Goal: Task Accomplishment & Management: Complete application form

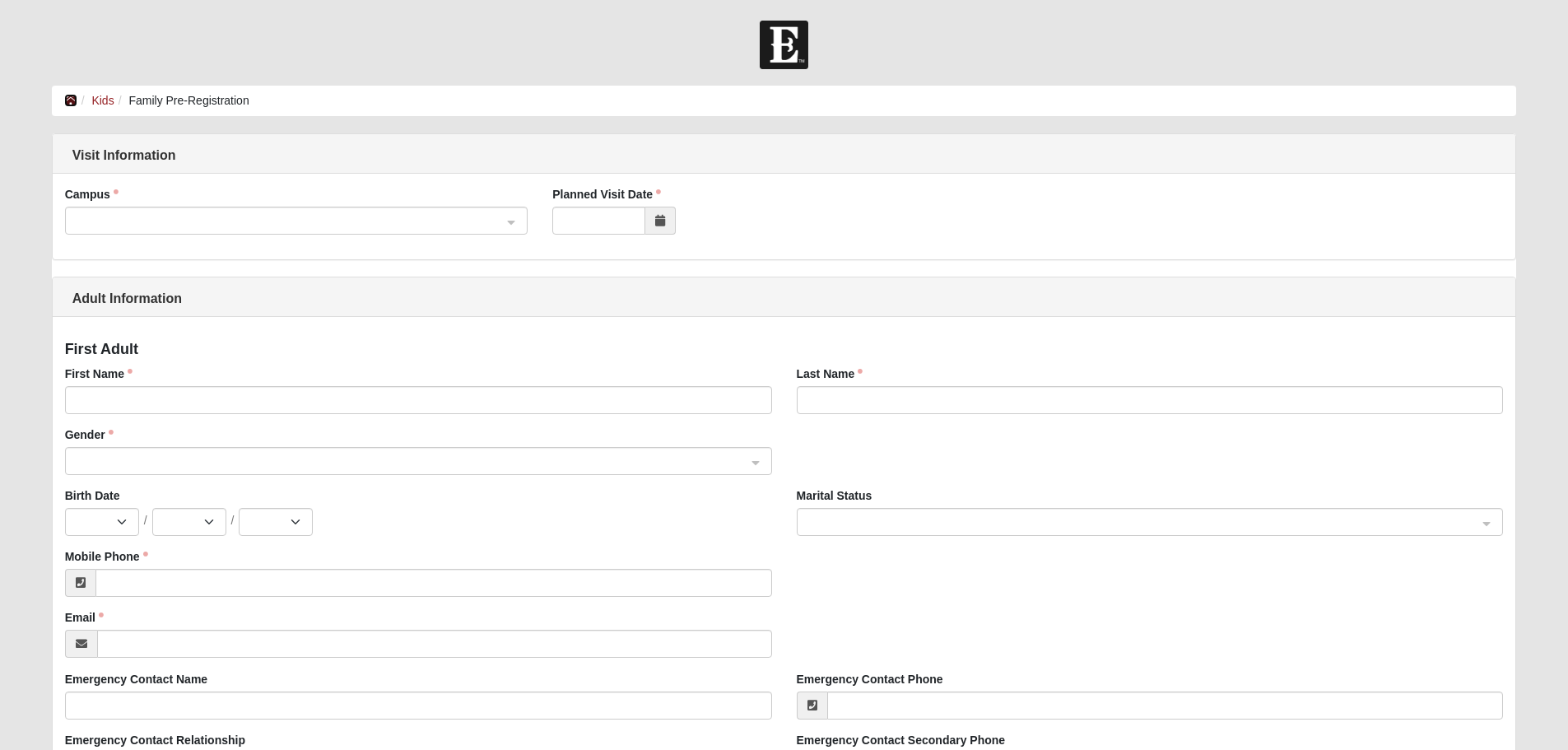
click at [71, 106] on icon at bounding box center [71, 101] width 13 height 12
